Goal: Book appointment/travel/reservation

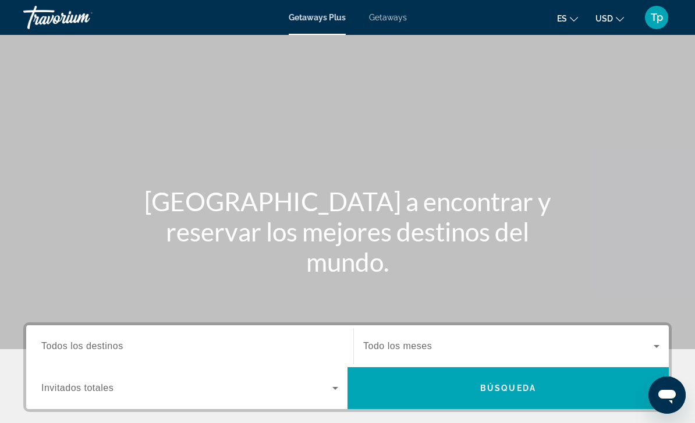
click at [94, 345] on span "Todos los destinos" at bounding box center [82, 346] width 82 height 10
click at [94, 345] on input "Destination Todos los destinos" at bounding box center [189, 347] width 297 height 14
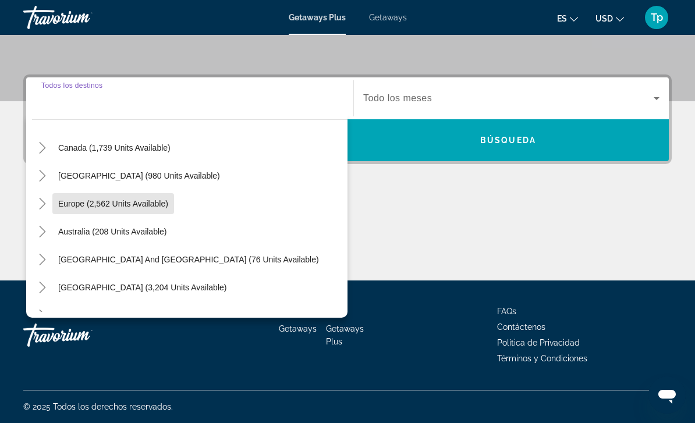
scroll to position [97, 0]
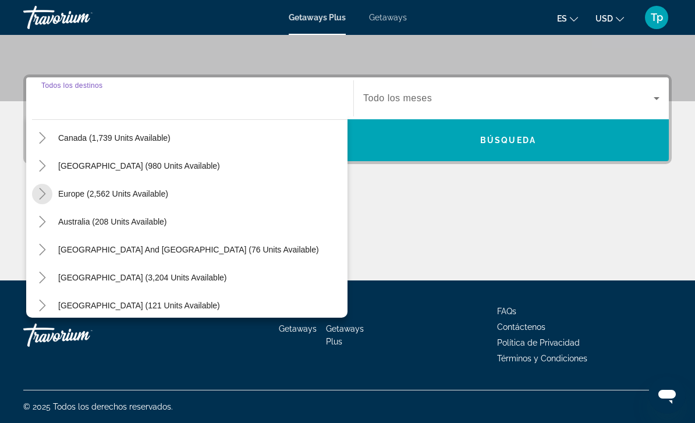
click at [41, 202] on mat-icon "Toggle Europe (2,562 units available)" at bounding box center [42, 194] width 20 height 20
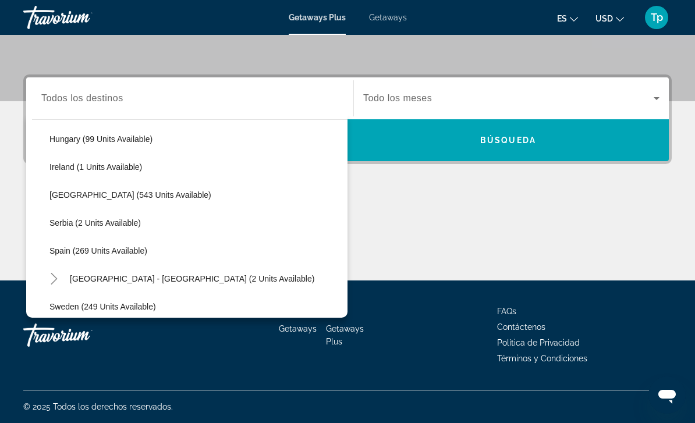
scroll to position [404, 0]
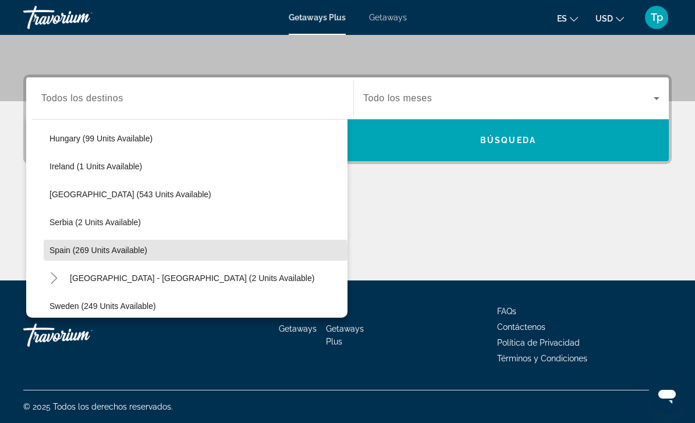
click at [61, 251] on span "Spain (269 units available)" at bounding box center [98, 250] width 98 height 9
type input "**********"
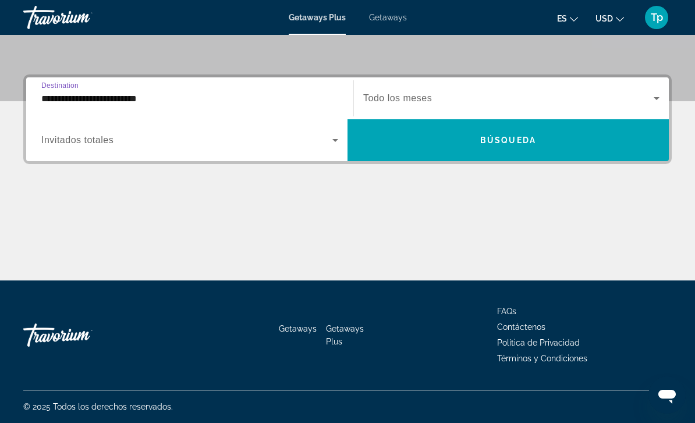
click at [407, 92] on span "Search widget" at bounding box center [508, 98] width 290 height 14
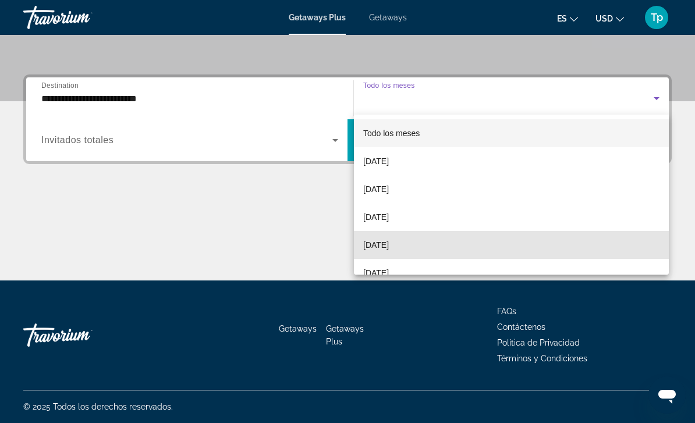
click at [389, 248] on span "[DATE]" at bounding box center [376, 245] width 26 height 14
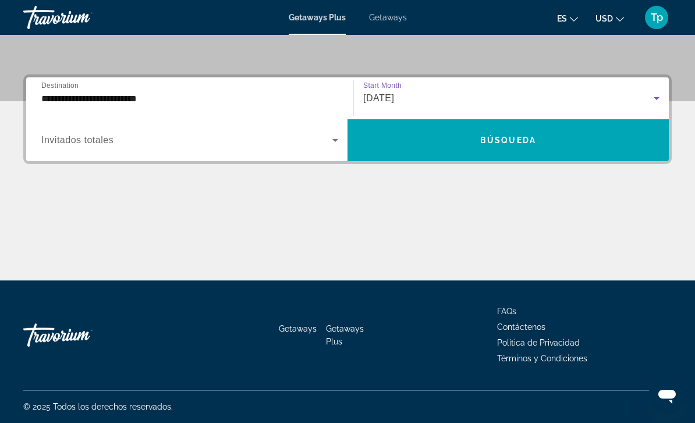
click at [77, 147] on div "Search widget" at bounding box center [189, 140] width 297 height 33
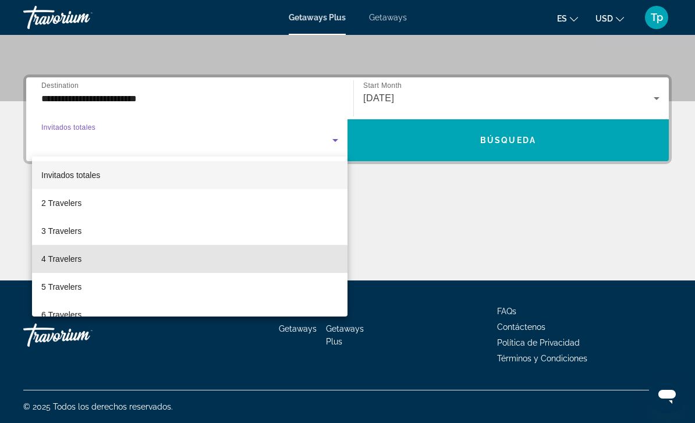
click at [63, 263] on span "4 Travelers" at bounding box center [61, 259] width 40 height 14
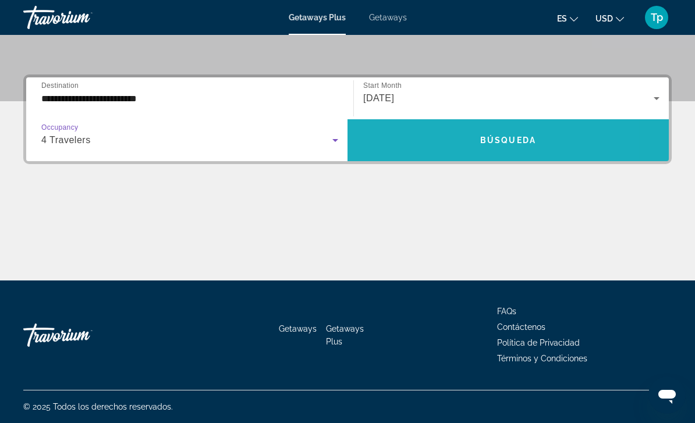
click at [433, 137] on span "Search widget" at bounding box center [508, 140] width 321 height 28
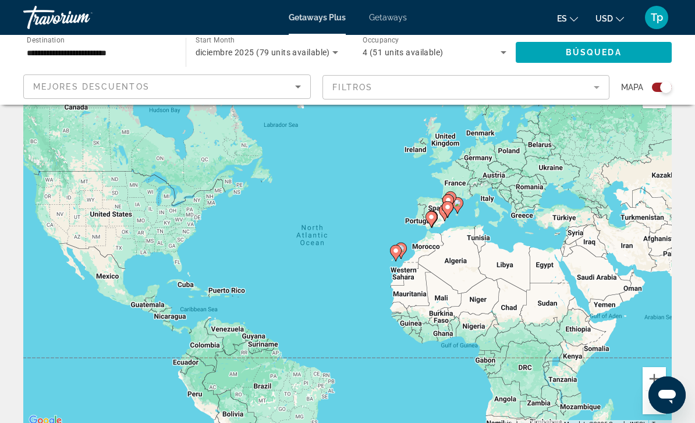
click at [380, 16] on span "Getaways" at bounding box center [388, 17] width 38 height 9
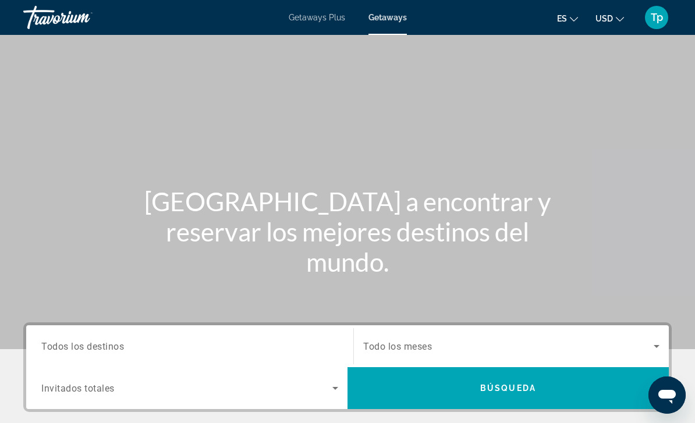
click at [124, 342] on span "Todos los destinos" at bounding box center [82, 346] width 83 height 11
click at [124, 342] on input "Destination Todos los destinos" at bounding box center [189, 347] width 297 height 14
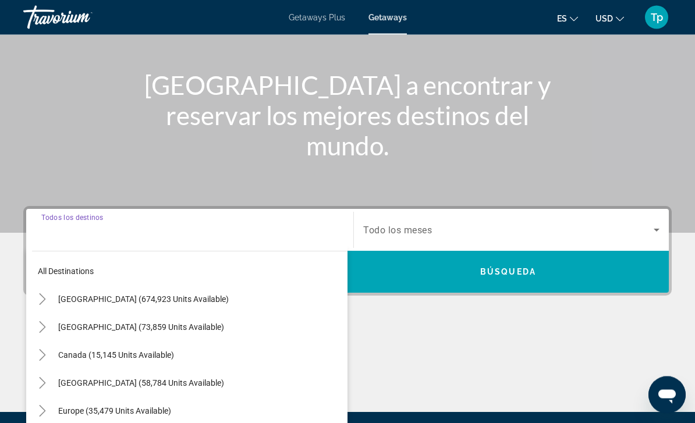
scroll to position [248, 0]
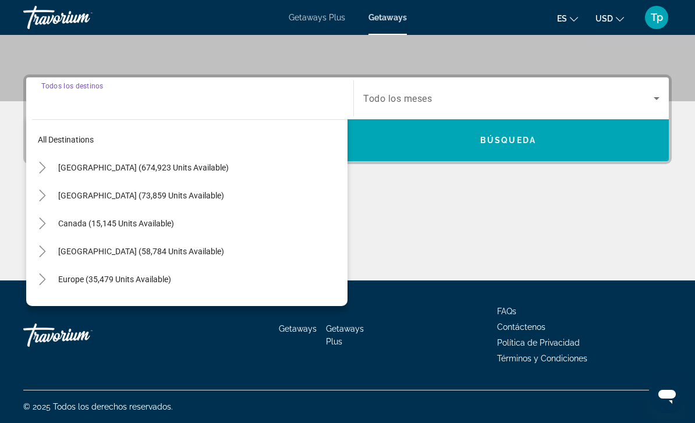
click at [38, 282] on icon "Toggle Europe (35,479 units available)" at bounding box center [43, 280] width 12 height 12
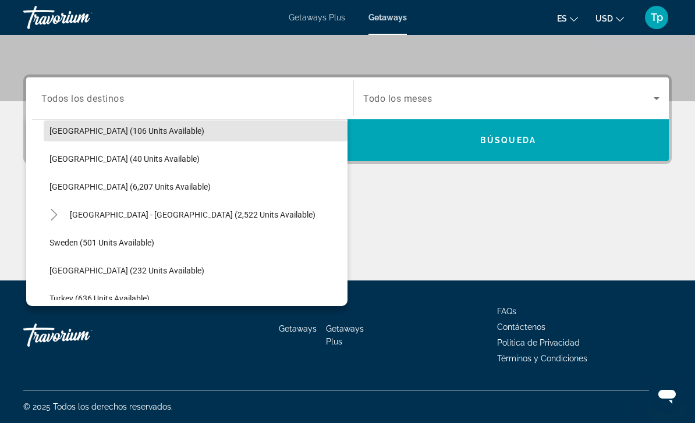
scroll to position [597, 0]
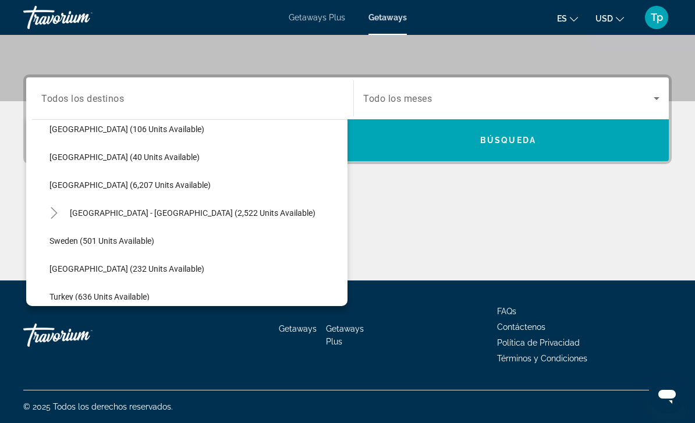
click at [74, 184] on span "[GEOGRAPHIC_DATA] (6,207 units available)" at bounding box center [129, 184] width 161 height 9
type input "**********"
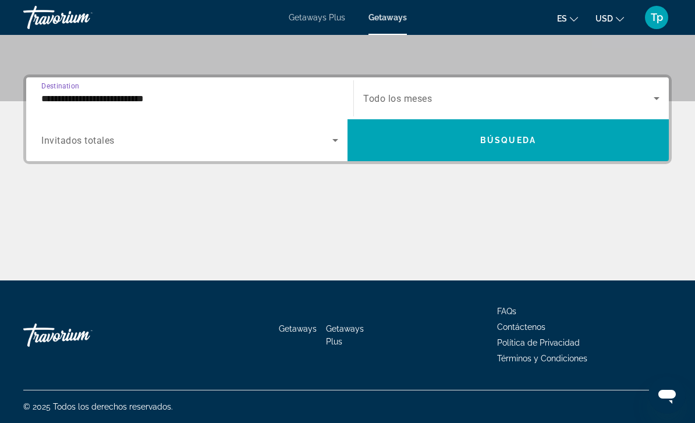
click at [411, 93] on span "Search widget" at bounding box center [508, 98] width 290 height 14
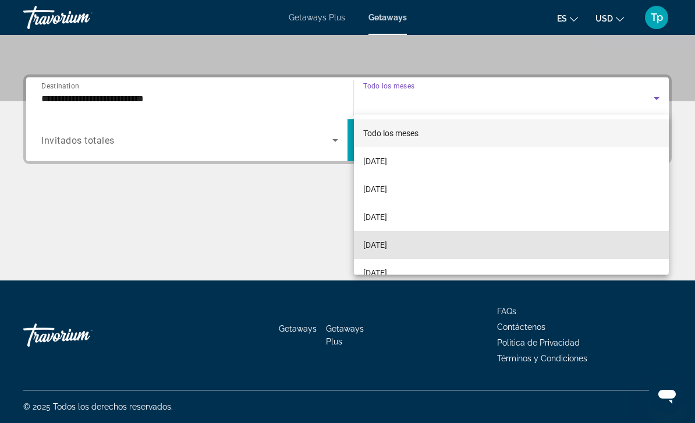
click at [387, 245] on span "[DATE]" at bounding box center [375, 245] width 24 height 14
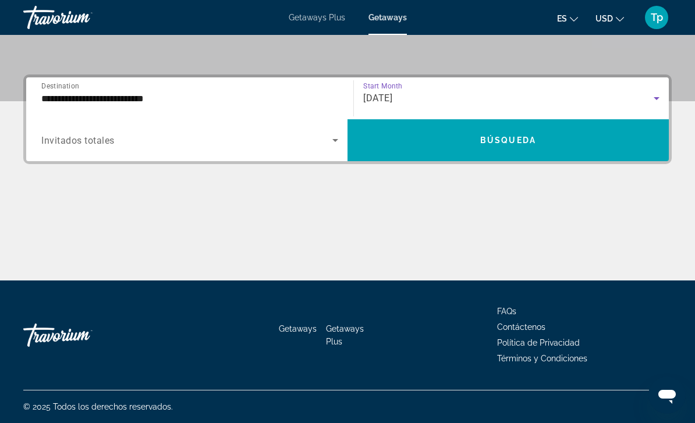
click at [75, 146] on span "Search widget" at bounding box center [186, 140] width 291 height 14
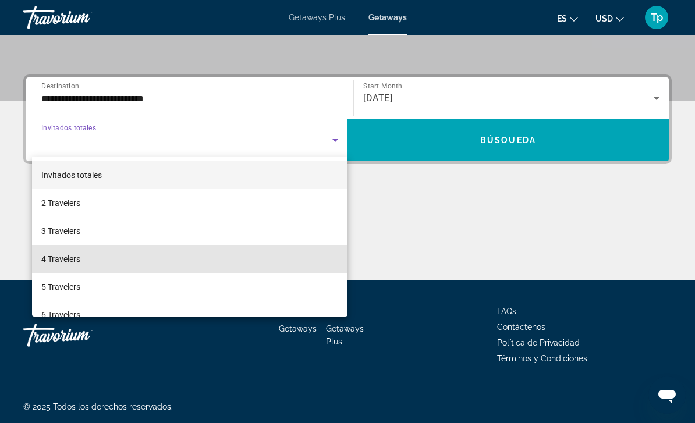
click at [68, 264] on span "4 Travelers" at bounding box center [60, 259] width 39 height 14
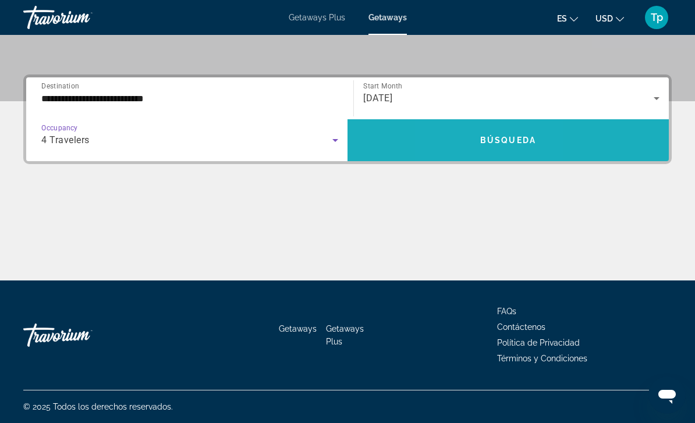
click at [469, 129] on span "Search widget" at bounding box center [508, 140] width 321 height 28
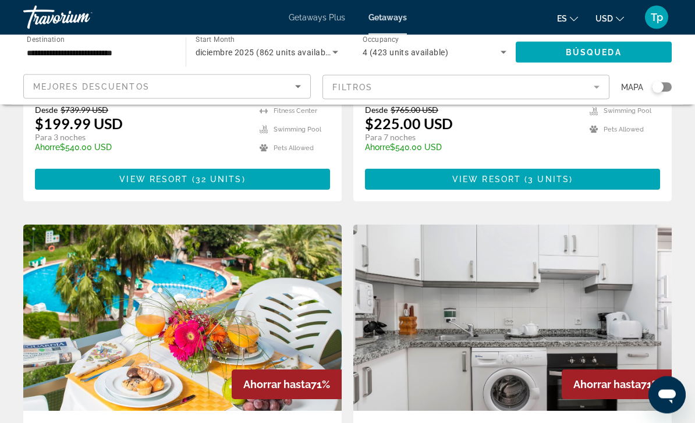
scroll to position [335, 0]
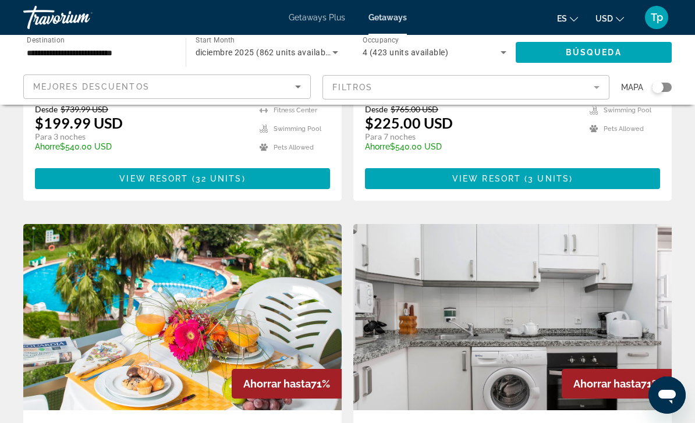
click at [614, 12] on button "USD USD ($) MXN (Mex$) CAD (Can$) GBP (£) EUR (€) AUD (A$) NZD (NZ$) CNY (CN¥)" at bounding box center [609, 18] width 29 height 17
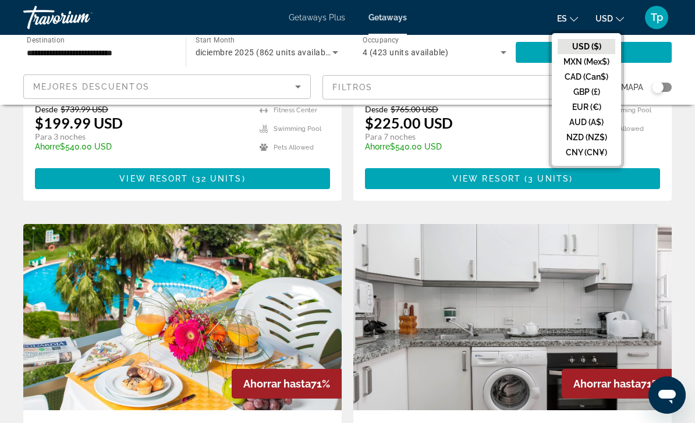
click at [590, 90] on button "GBP (£)" at bounding box center [587, 91] width 58 height 15
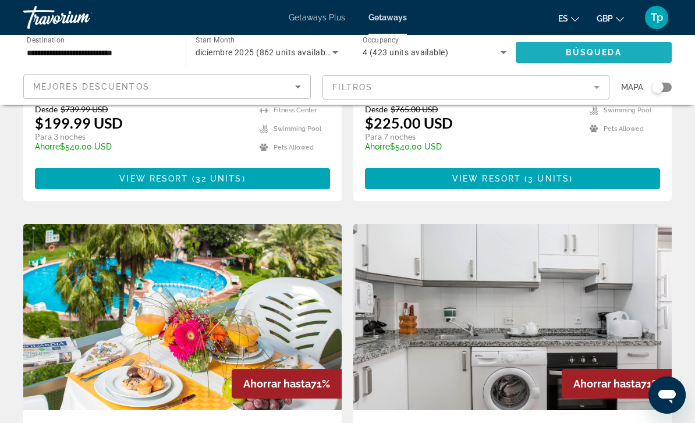
click at [581, 42] on span "Search widget" at bounding box center [594, 52] width 157 height 28
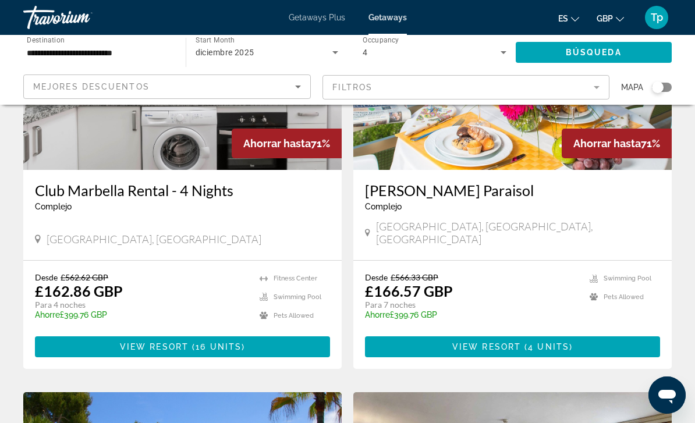
scroll to position [1303, 0]
